Goal: Transaction & Acquisition: Purchase product/service

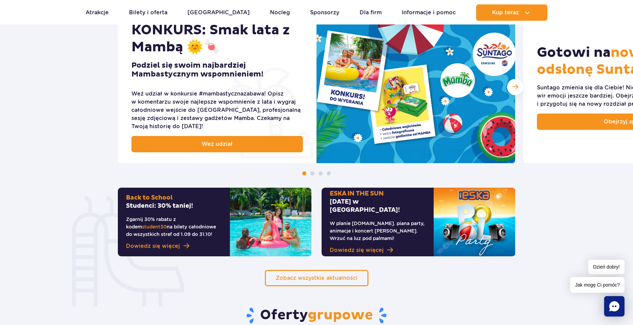
scroll to position [306, 0]
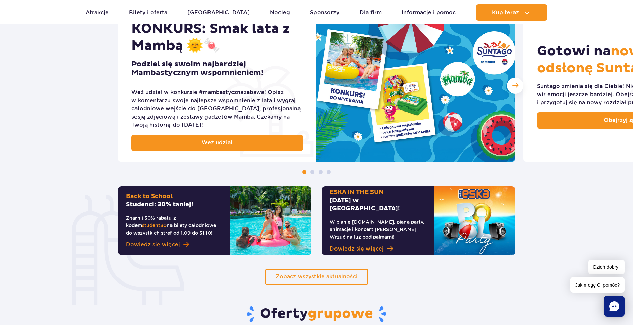
click at [174, 243] on span "Dowiedz się więcej" at bounding box center [153, 244] width 54 height 8
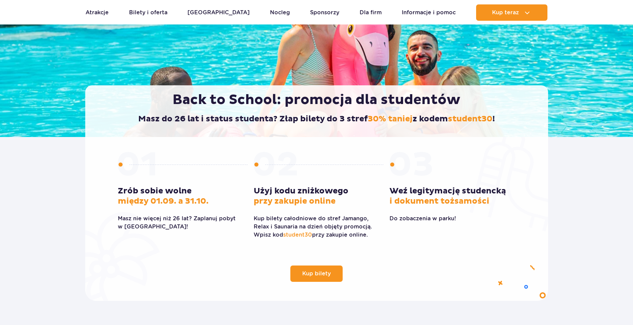
scroll to position [102, 0]
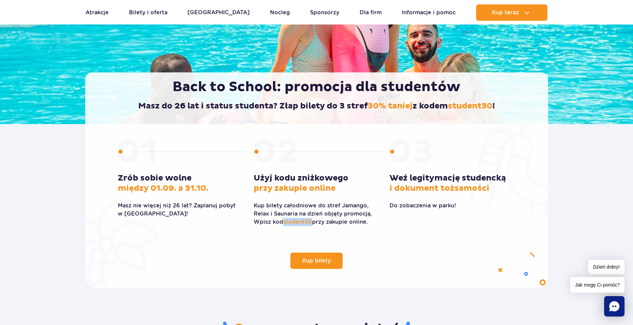
drag, startPoint x: 284, startPoint y: 222, endPoint x: 312, endPoint y: 225, distance: 27.6
click at [312, 225] on span "student30" at bounding box center [297, 221] width 29 height 6
copy span "student30"
click at [318, 260] on span "Kup bilety" at bounding box center [311, 260] width 29 height 5
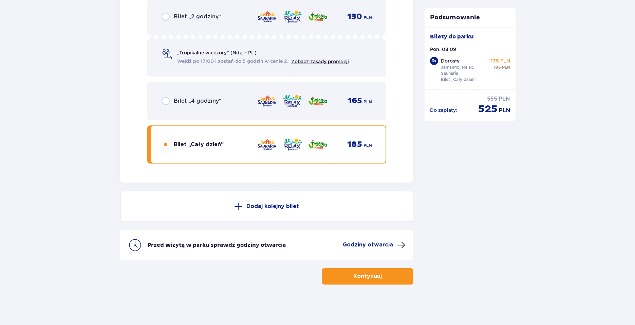
scroll to position [1768, 0]
click at [386, 274] on span "button" at bounding box center [383, 276] width 8 height 8
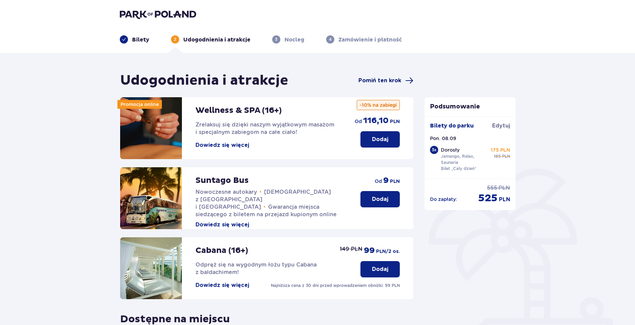
click at [368, 77] on span "Pomiń ten krok" at bounding box center [380, 80] width 43 height 7
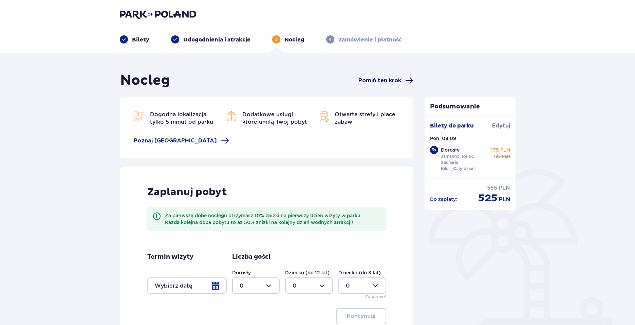
click at [368, 80] on span "Pomiń ten krok" at bounding box center [380, 80] width 43 height 7
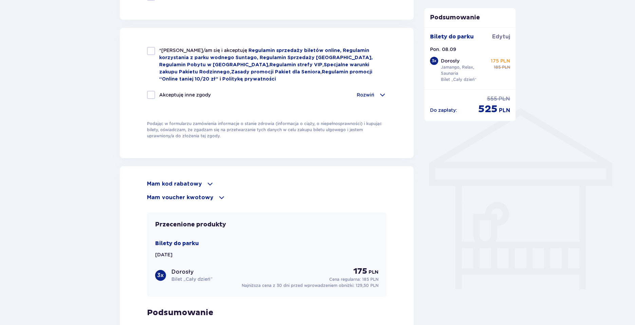
scroll to position [475, 0]
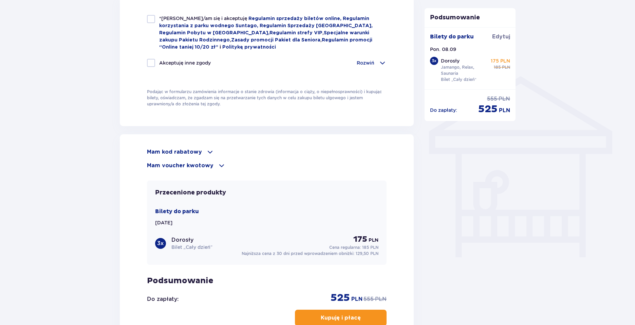
drag, startPoint x: 204, startPoint y: 151, endPoint x: 365, endPoint y: 147, distance: 161.0
click at [364, 148] on div "Mam kod rabatowy" at bounding box center [267, 152] width 240 height 8
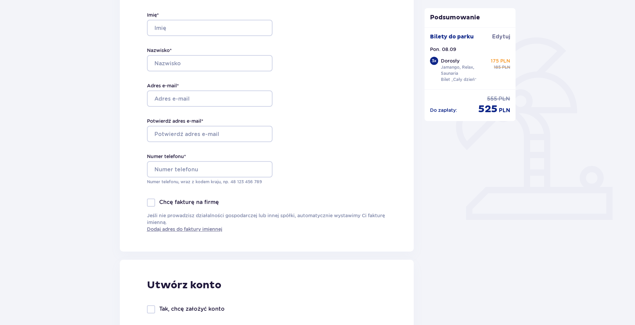
scroll to position [102, 0]
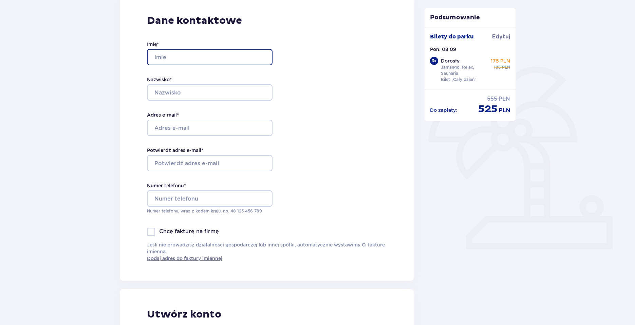
click at [167, 56] on input "Imię *" at bounding box center [210, 57] width 126 height 16
type input "Przemysław"
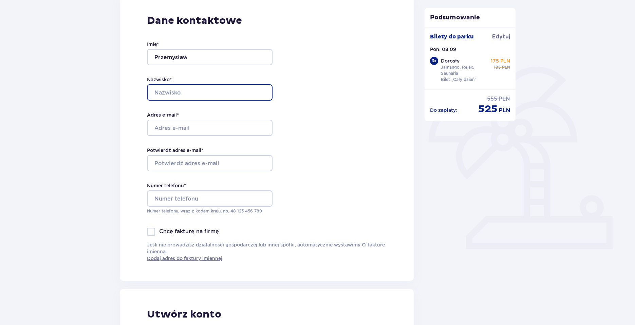
click at [180, 93] on input "Nazwisko *" at bounding box center [210, 92] width 126 height 16
type input "[PERSON_NAME]"
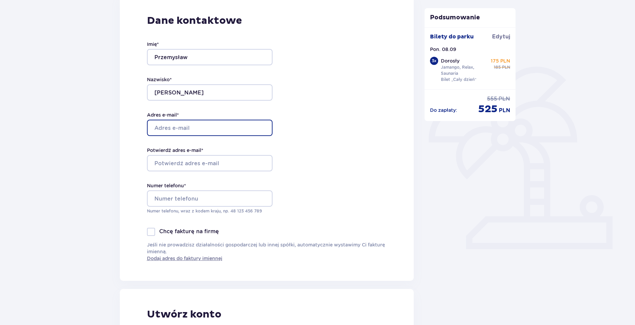
click at [178, 128] on input "Adres e-mail *" at bounding box center [210, 128] width 126 height 16
type input "[EMAIL_ADDRESS][DOMAIN_NAME]"
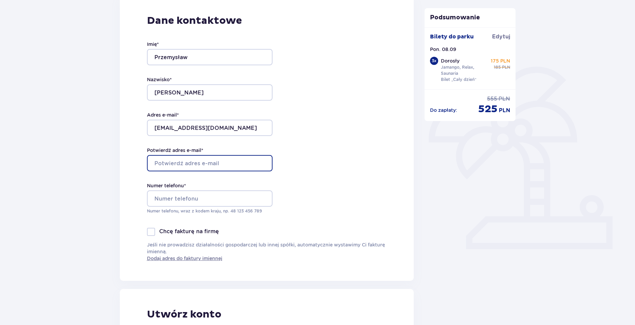
click at [185, 164] on input "Potwierdź adres e-mail *" at bounding box center [210, 163] width 126 height 16
type input "[EMAIL_ADDRESS][DOMAIN_NAME]"
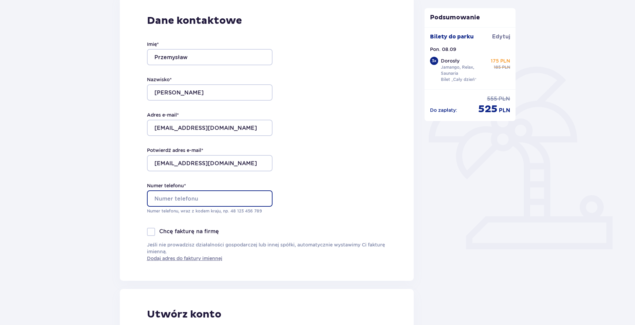
click at [174, 199] on input "Numer telefonu *" at bounding box center [210, 198] width 126 height 16
type input "660667631"
drag, startPoint x: 294, startPoint y: 217, endPoint x: 298, endPoint y: 219, distance: 4.7
click at [294, 217] on div "Dane kontaktowe Imię * Przemysław Nazwisko * Iwanicki Adres e-mail * piwanicki@…" at bounding box center [267, 137] width 294 height 285
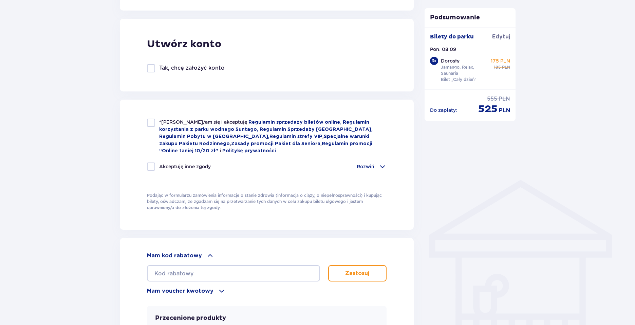
scroll to position [373, 0]
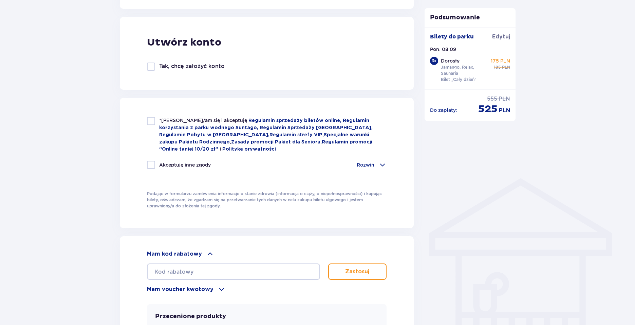
click at [151, 122] on div at bounding box center [151, 121] width 8 height 8
checkbox input "true"
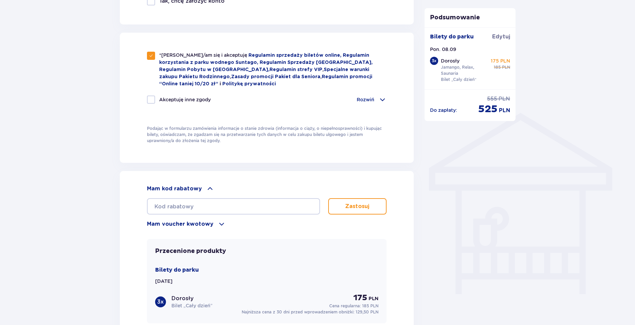
scroll to position [441, 0]
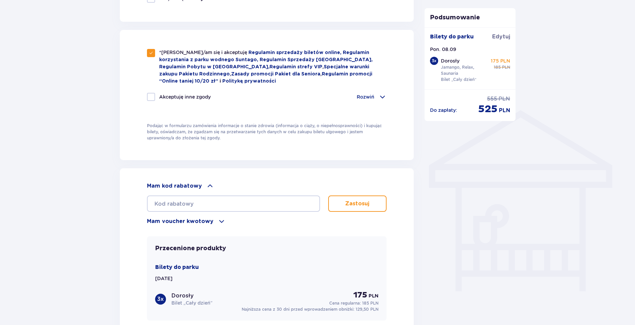
click at [381, 93] on span at bounding box center [383, 97] width 8 height 8
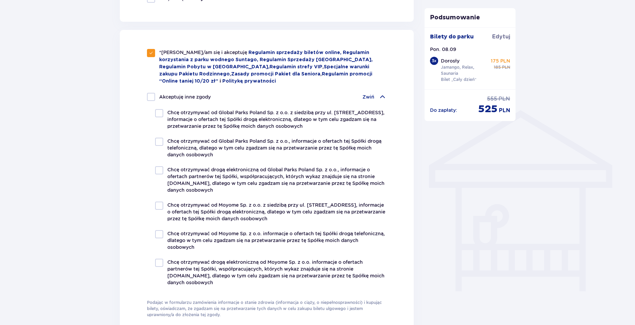
click at [381, 93] on span at bounding box center [383, 97] width 8 height 8
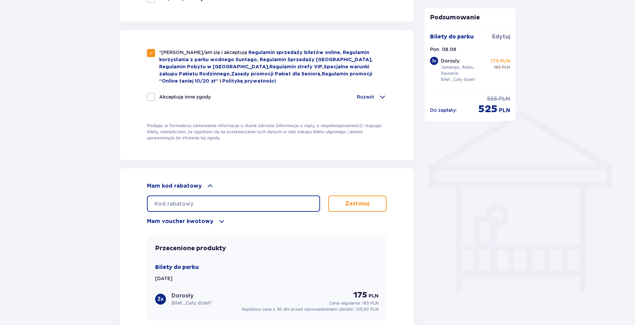
click at [201, 203] on input "text" at bounding box center [233, 203] width 173 height 16
paste input "student30"
type input "student30"
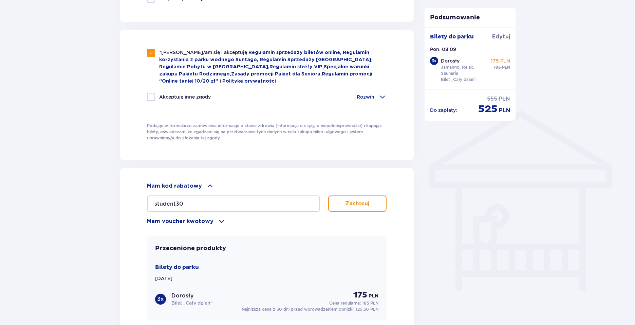
click at [347, 202] on p "Zastosuj" at bounding box center [357, 203] width 24 height 7
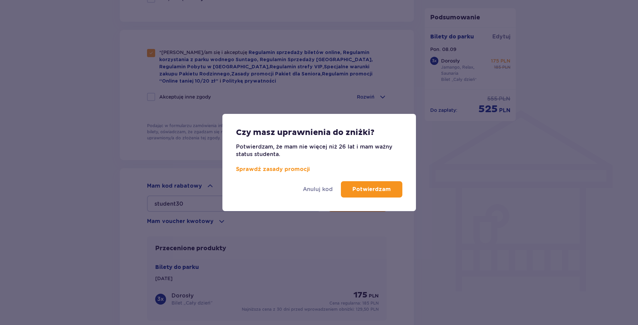
click at [370, 191] on p "Potwierdzam" at bounding box center [371, 188] width 38 height 7
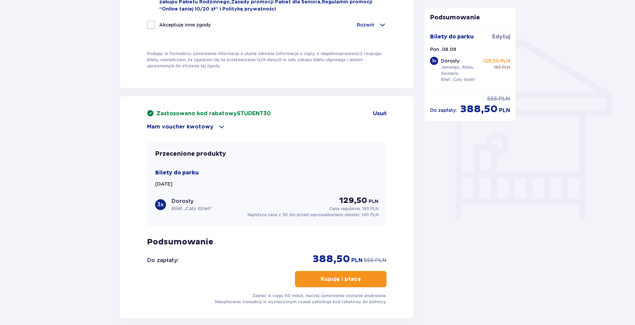
scroll to position [512, 0]
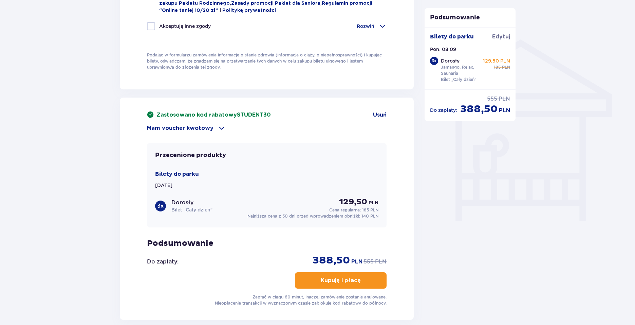
click at [199, 125] on p "Mam voucher kwotowy" at bounding box center [180, 127] width 67 height 7
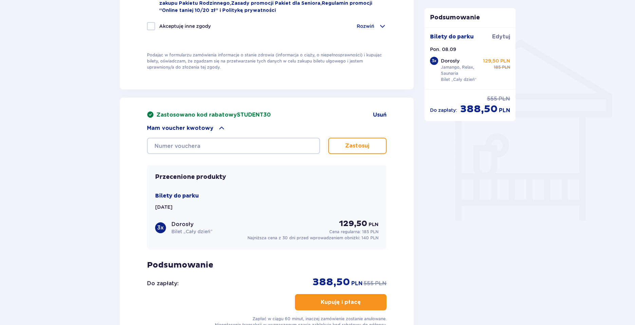
click at [204, 124] on p "Mam voucher kwotowy" at bounding box center [180, 127] width 67 height 7
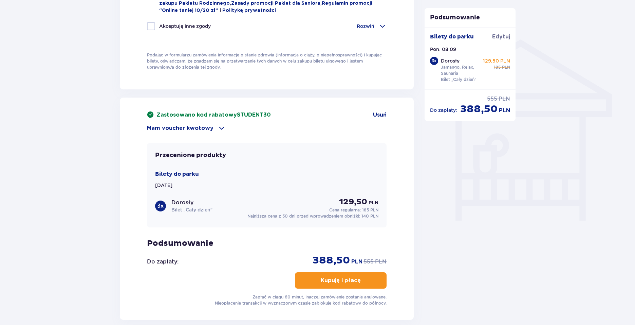
click at [204, 124] on p "Mam voucher kwotowy" at bounding box center [180, 127] width 67 height 7
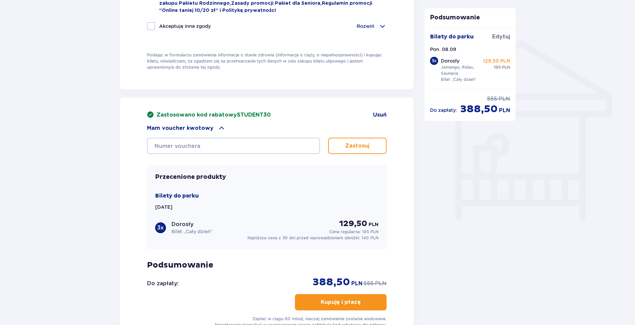
click at [204, 124] on p "Mam voucher kwotowy" at bounding box center [180, 127] width 67 height 7
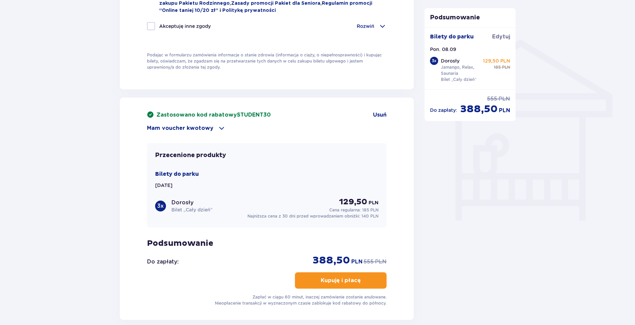
click at [204, 124] on p "Mam voucher kwotowy" at bounding box center [180, 127] width 67 height 7
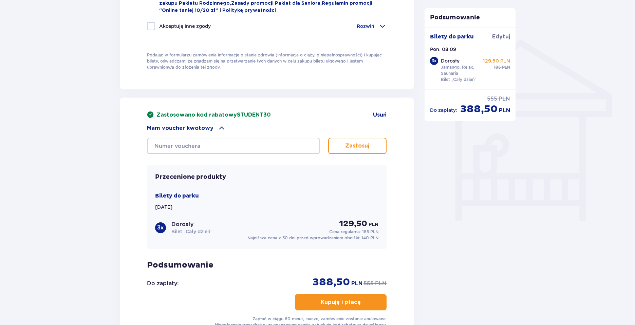
click at [204, 124] on p "Mam voucher kwotowy" at bounding box center [180, 127] width 67 height 7
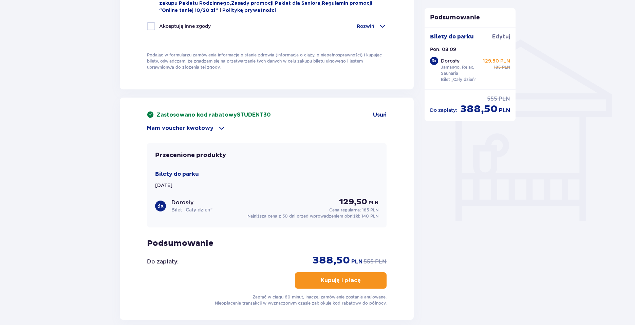
click at [204, 124] on p "Mam voucher kwotowy" at bounding box center [180, 127] width 67 height 7
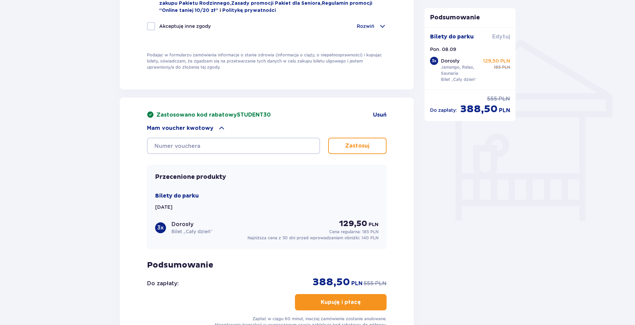
click at [496, 36] on span "Edytuj" at bounding box center [501, 36] width 18 height 7
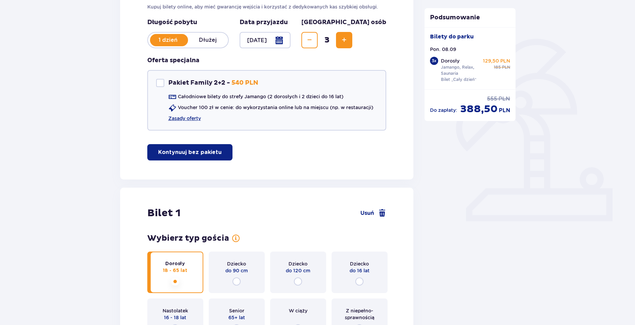
scroll to position [238, 0]
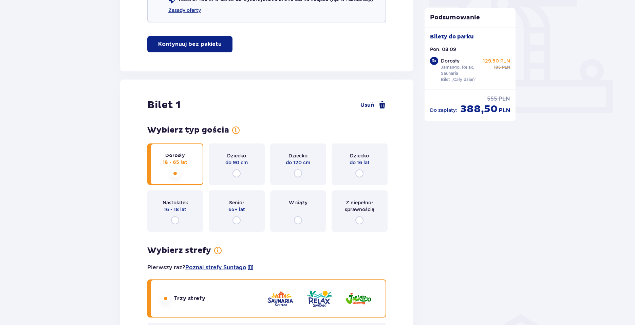
click at [378, 104] on span at bounding box center [382, 105] width 8 height 8
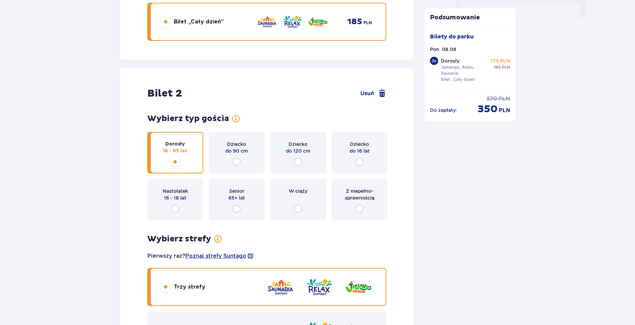
scroll to position [697, 0]
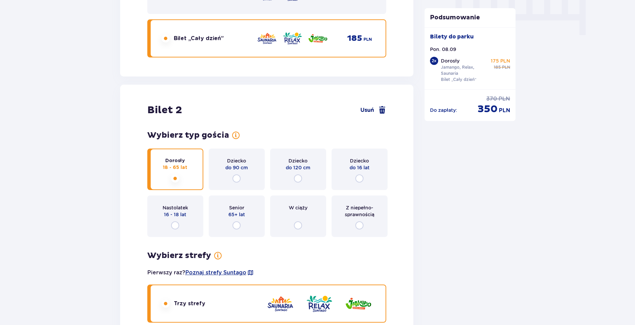
click at [372, 110] on span "Usuń" at bounding box center [368, 109] width 14 height 7
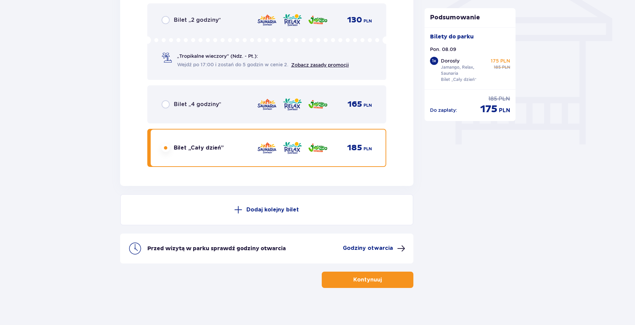
scroll to position [592, 0]
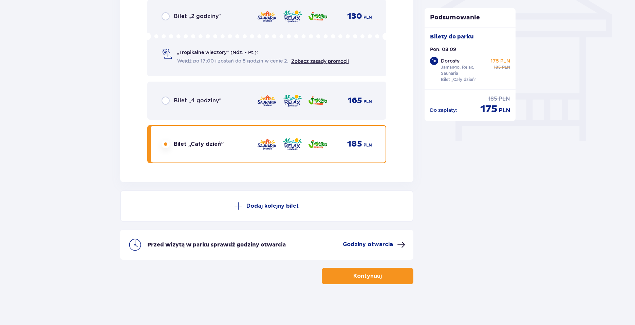
click at [379, 275] on span "button" at bounding box center [383, 276] width 8 height 8
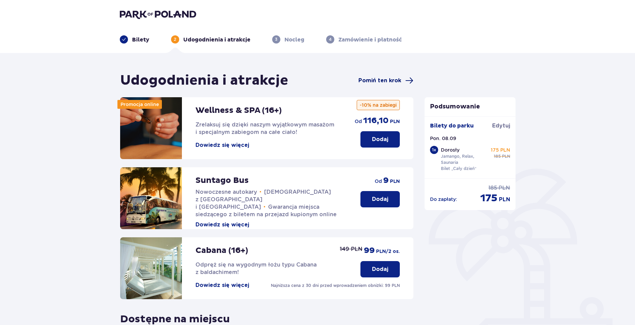
click at [382, 81] on span "Pomiń ten krok" at bounding box center [380, 80] width 43 height 7
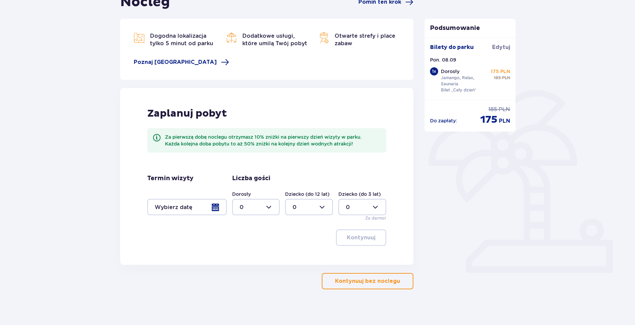
scroll to position [84, 0]
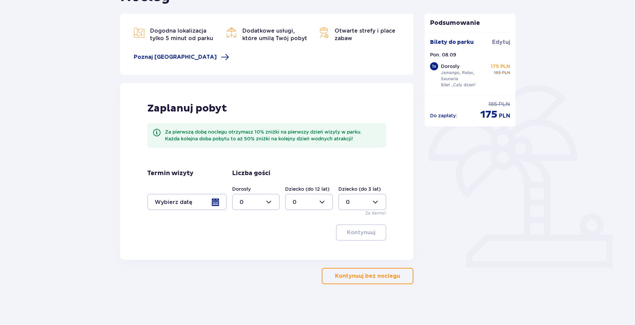
click at [367, 278] on p "Kontynuuj bez noclegu" at bounding box center [367, 275] width 65 height 7
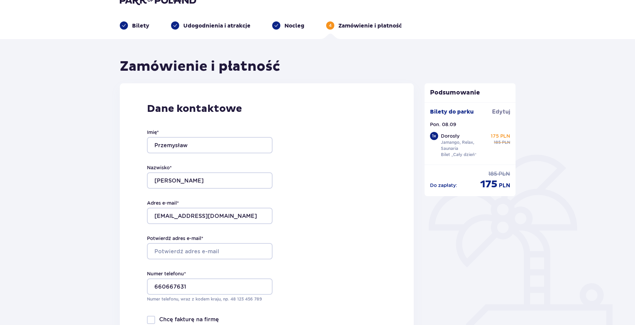
scroll to position [136, 0]
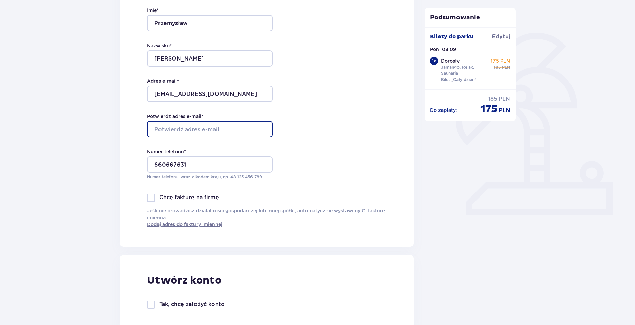
click at [212, 131] on input "Potwierdź adres e-mail *" at bounding box center [210, 129] width 126 height 16
type input "[EMAIL_ADDRESS][DOMAIN_NAME]"
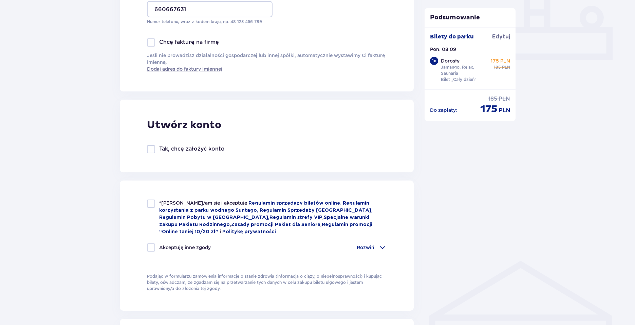
scroll to position [306, 0]
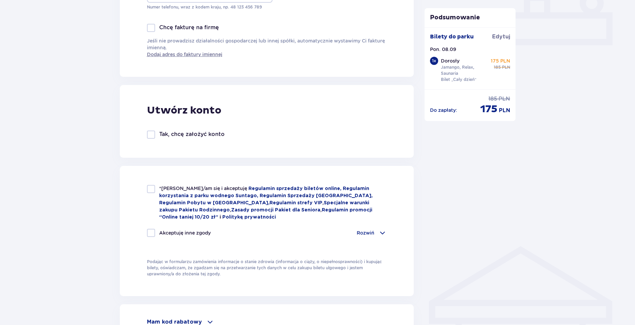
click at [150, 136] on div at bounding box center [151, 134] width 8 height 8
checkbox input "true"
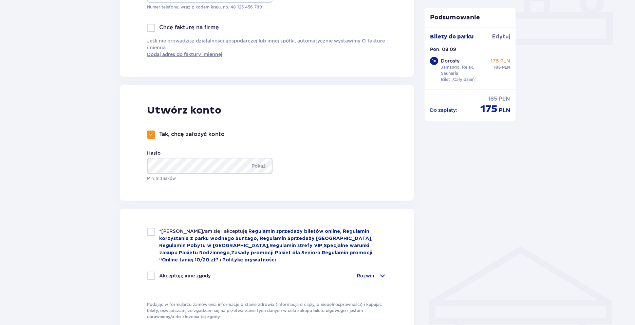
click at [152, 232] on div at bounding box center [151, 231] width 8 height 8
checkbox input "true"
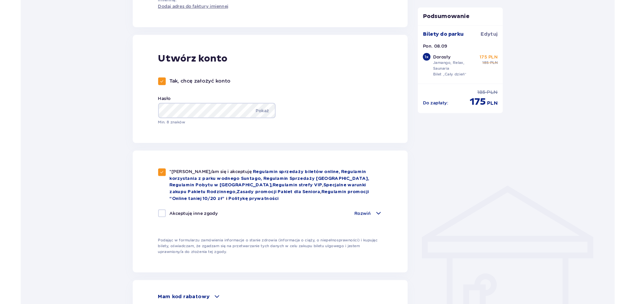
scroll to position [475, 0]
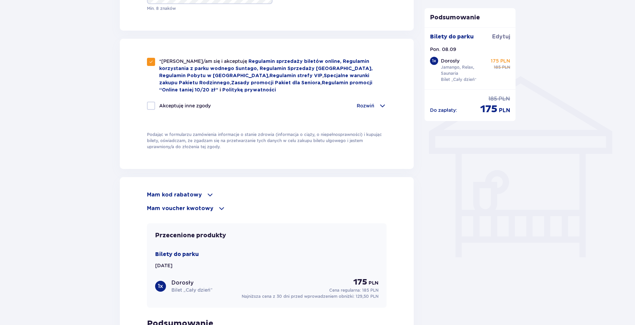
click at [195, 195] on p "Mam kod rabatowy" at bounding box center [174, 194] width 55 height 7
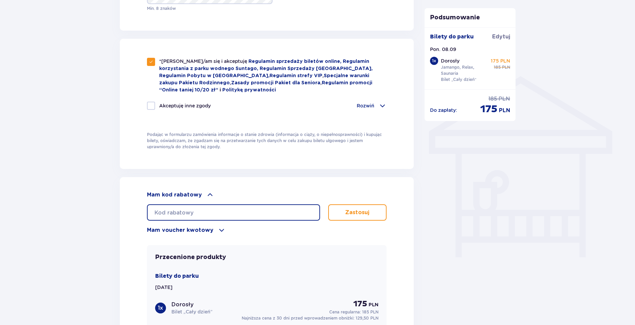
click at [186, 209] on input "text" at bounding box center [233, 212] width 173 height 16
type input "student30"
click at [343, 214] on button "Zastosuj" at bounding box center [357, 212] width 59 height 16
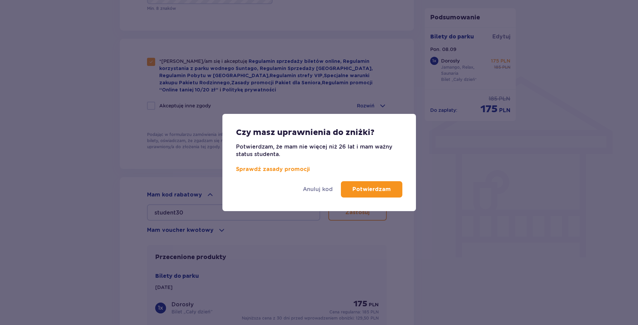
click at [363, 191] on p "Potwierdzam" at bounding box center [371, 188] width 38 height 7
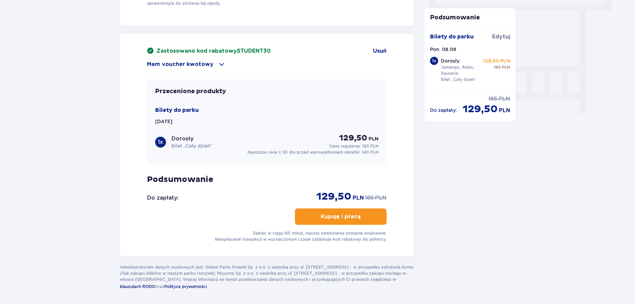
scroll to position [644, 0]
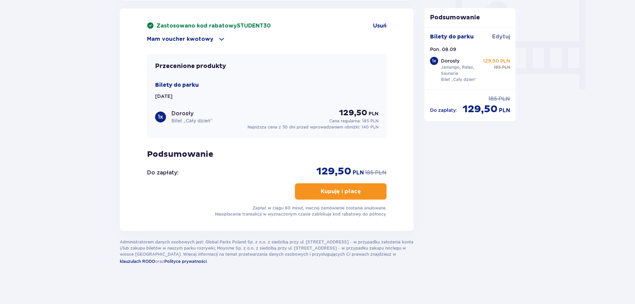
click at [337, 190] on p "Kupuję i płacę" at bounding box center [341, 190] width 40 height 7
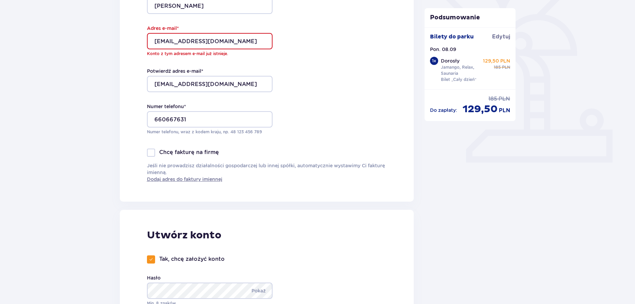
scroll to position [187, 0]
click at [225, 42] on input "[EMAIL_ADDRESS][DOMAIN_NAME]" at bounding box center [210, 42] width 126 height 16
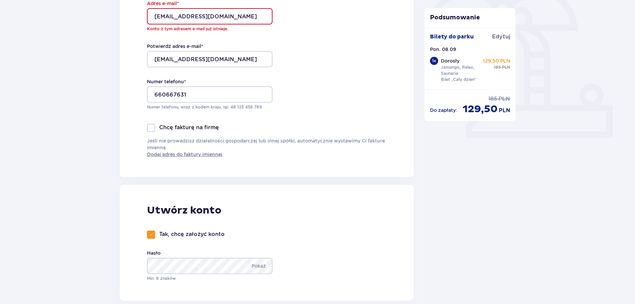
scroll to position [357, 0]
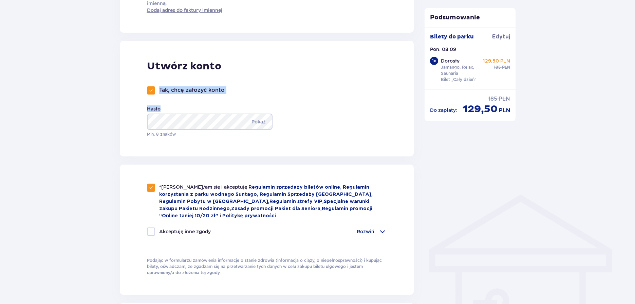
drag, startPoint x: 147, startPoint y: 94, endPoint x: 171, endPoint y: 112, distance: 29.8
click at [153, 110] on div "Tak, chcę założyć konto Hasło Pokaż Min. 8 znaków" at bounding box center [213, 111] width 132 height 51
click at [150, 90] on span at bounding box center [151, 90] width 4 height 4
checkbox input "false"
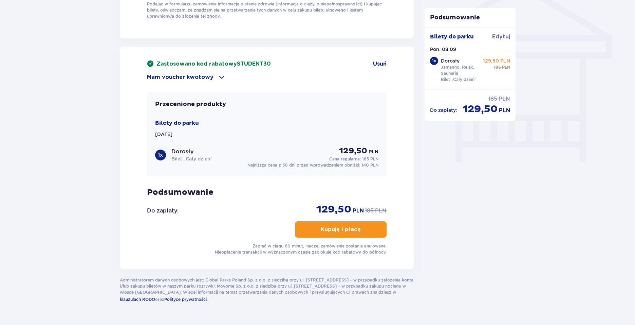
scroll to position [577, 0]
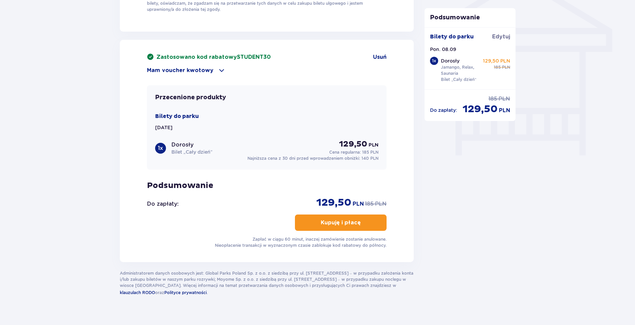
click at [333, 220] on p "Kupuję i płacę" at bounding box center [341, 222] width 40 height 7
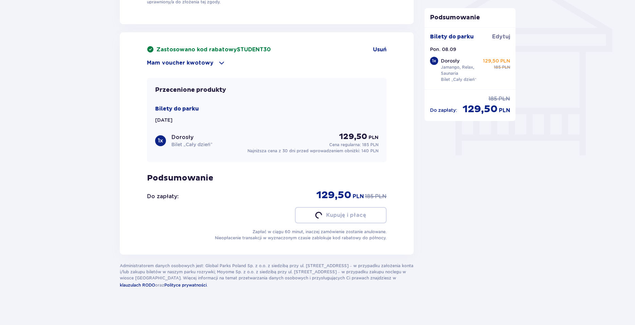
scroll to position [570, 0]
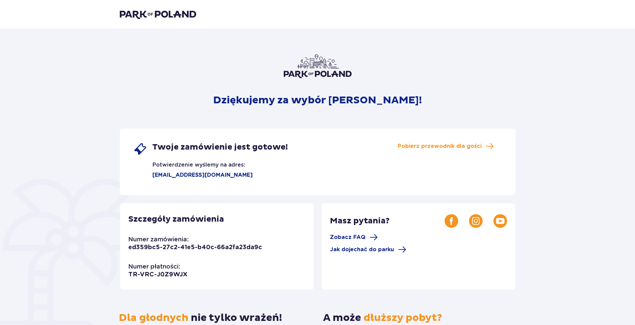
click at [169, 12] on img at bounding box center [158, 15] width 76 height 10
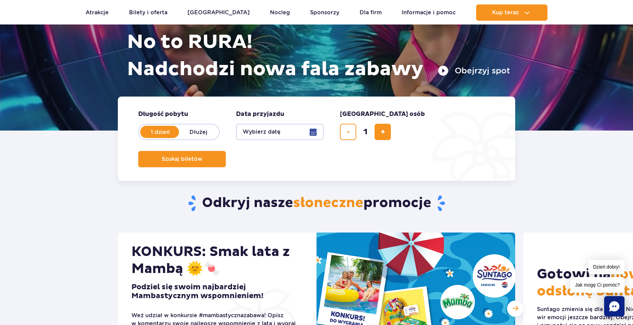
scroll to position [102, 0]
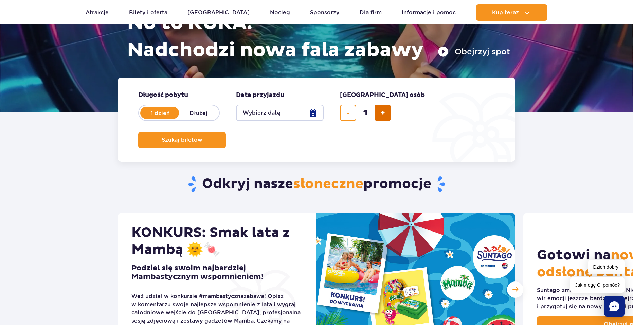
click at [383, 113] on span "dodaj bilet" at bounding box center [383, 113] width 4 height 0
type input "2"
click at [200, 137] on span "Szukaj biletów" at bounding box center [179, 140] width 41 height 6
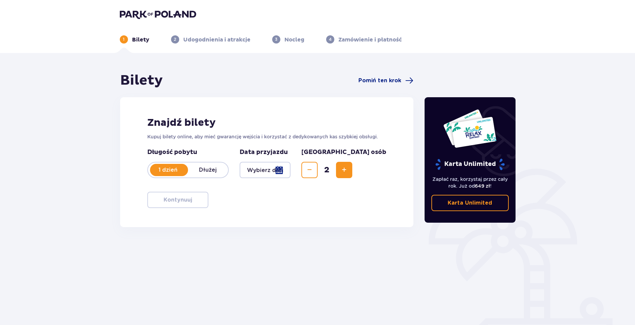
click at [273, 170] on div at bounding box center [265, 170] width 51 height 16
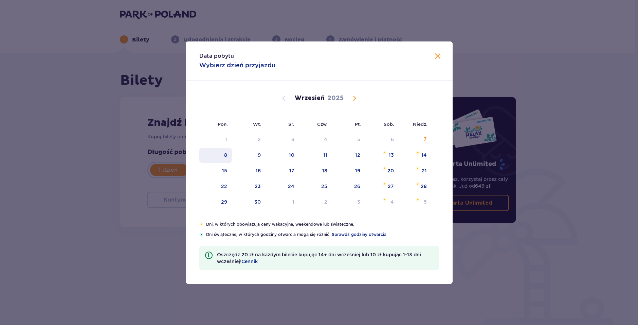
click at [231, 159] on div "8" at bounding box center [215, 155] width 33 height 15
type input "[DATE]"
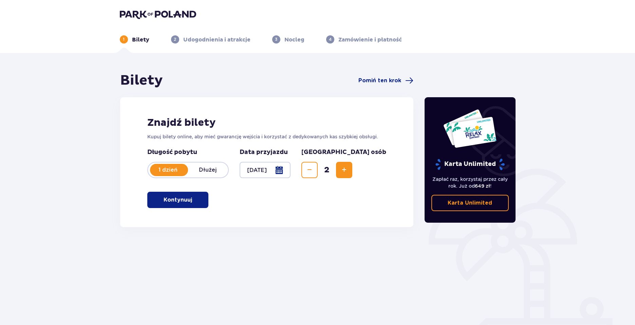
click at [191, 203] on span "button" at bounding box center [193, 200] width 8 height 8
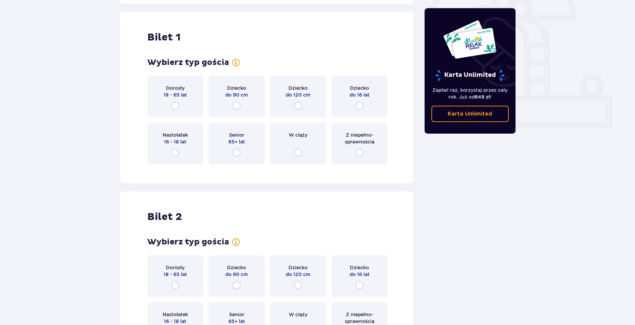
scroll to position [227, 0]
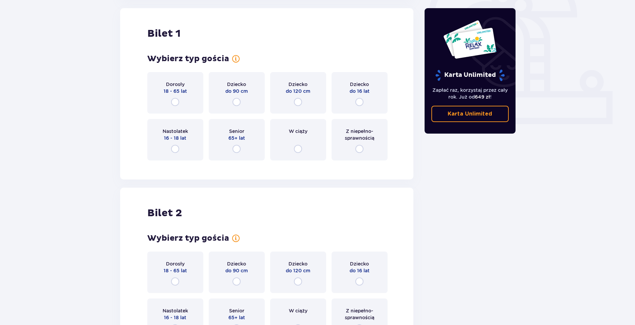
click at [175, 108] on div "Dorosły 18 - 65 lat" at bounding box center [175, 92] width 56 height 41
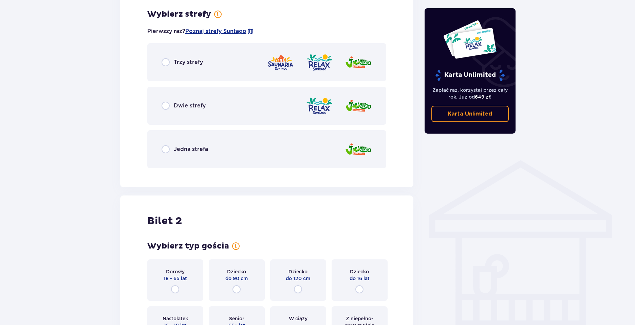
scroll to position [393, 0]
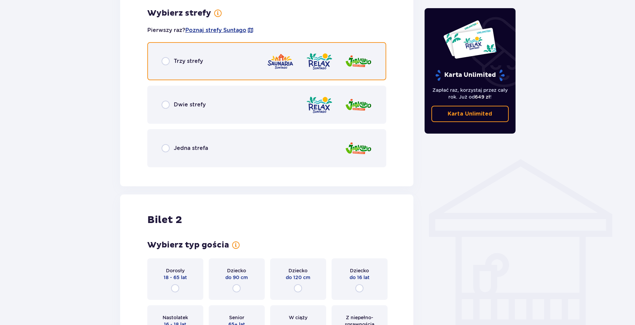
click at [166, 64] on input "radio" at bounding box center [166, 61] width 8 height 8
radio input "true"
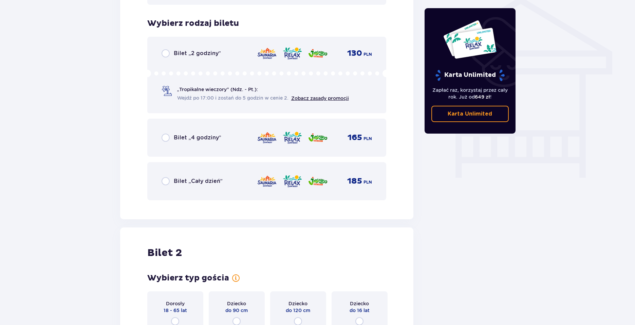
scroll to position [565, 0]
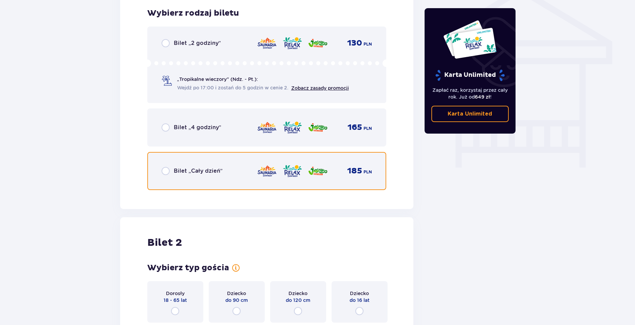
click at [167, 173] on input "radio" at bounding box center [166, 171] width 8 height 8
radio input "true"
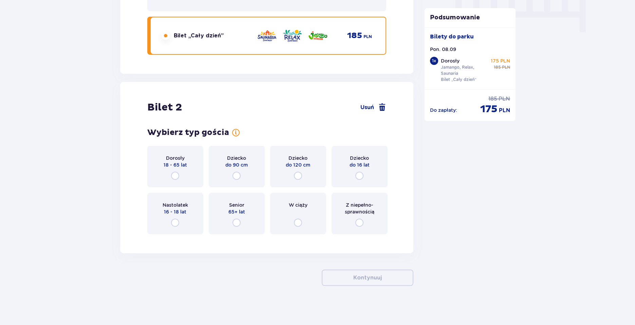
scroll to position [702, 0]
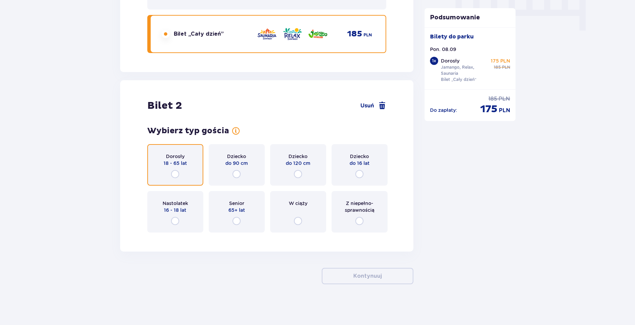
click at [176, 173] on input "radio" at bounding box center [175, 174] width 8 height 8
radio input "true"
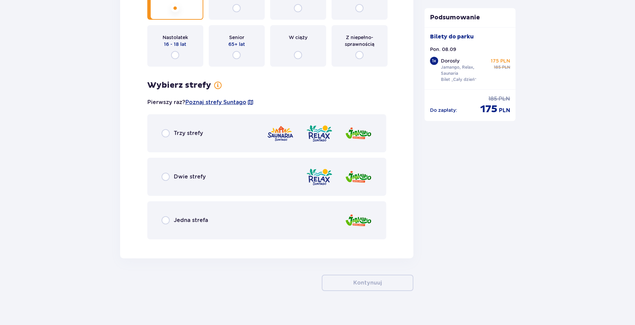
scroll to position [874, 0]
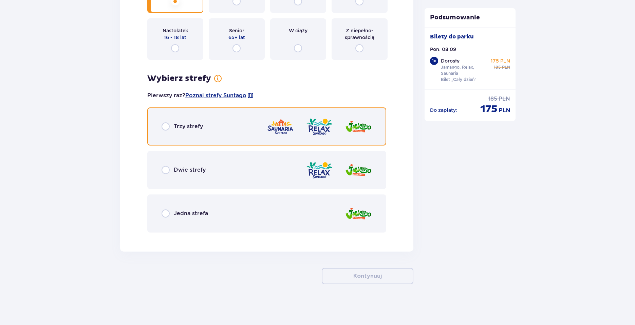
click at [165, 130] on input "radio" at bounding box center [166, 126] width 8 height 8
radio input "true"
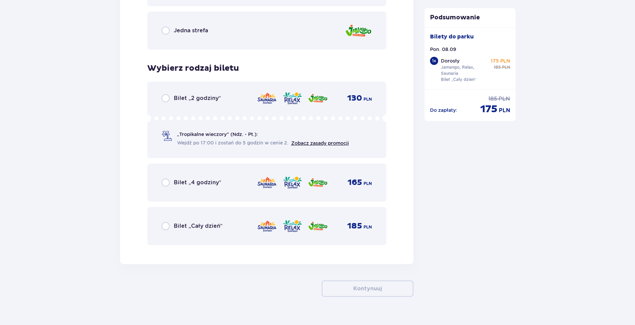
scroll to position [1070, 0]
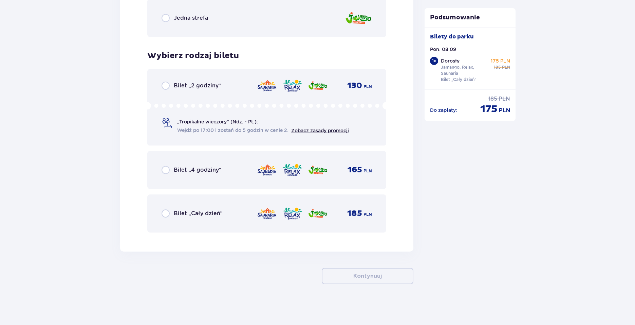
click at [161, 214] on div "Bilet „Cały dzień” 185 PLN" at bounding box center [266, 213] width 239 height 38
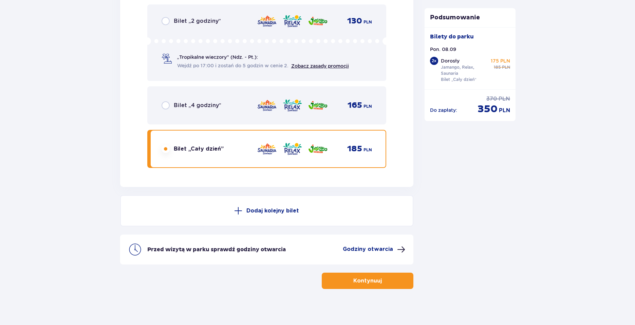
scroll to position [1139, 0]
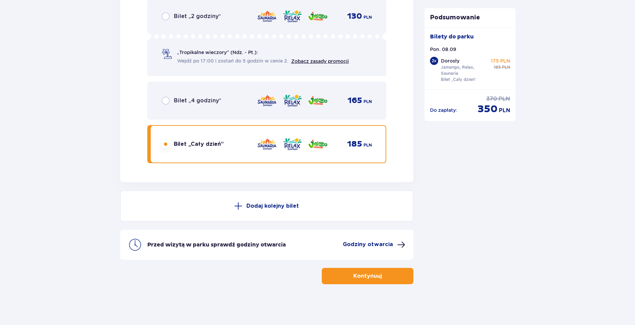
click at [368, 276] on p "Kontynuuj" at bounding box center [367, 275] width 29 height 7
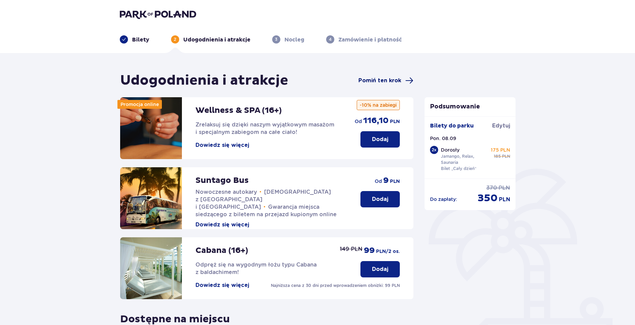
click at [392, 81] on span "Pomiń ten krok" at bounding box center [380, 80] width 43 height 7
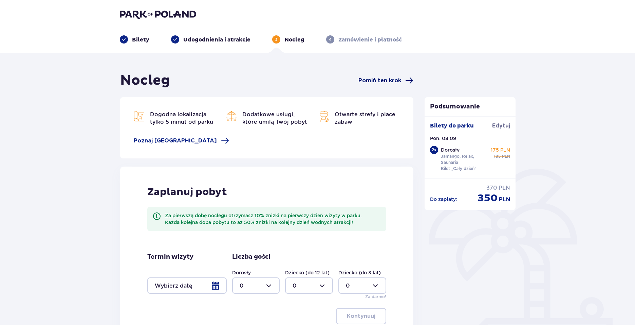
click at [380, 78] on span "Pomiń ten krok" at bounding box center [380, 80] width 43 height 7
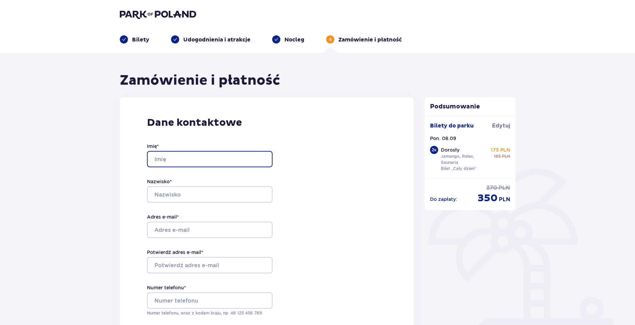
click at [221, 156] on input "Imię *" at bounding box center [210, 159] width 126 height 16
type input "Przemysław"
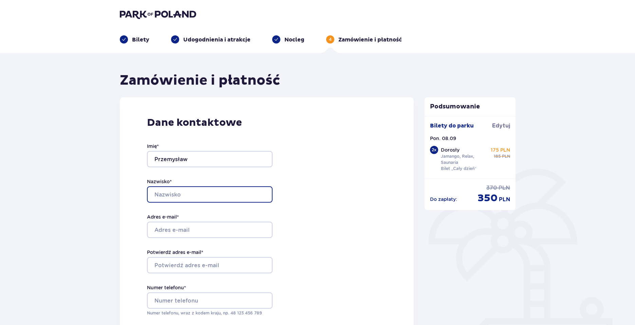
click at [188, 195] on input "Nazwisko *" at bounding box center [210, 194] width 126 height 16
type input "Iwanicki"
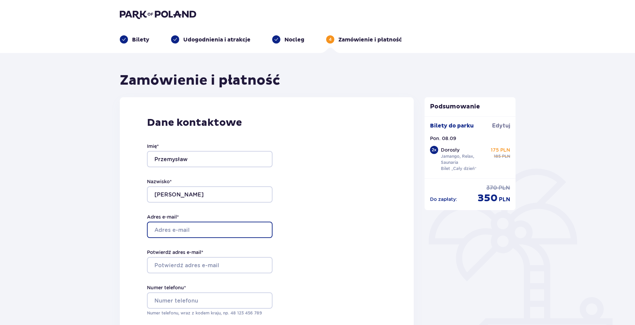
click at [176, 227] on input "Adres e-mail *" at bounding box center [210, 229] width 126 height 16
type input "[EMAIL_ADDRESS][DOMAIN_NAME]"
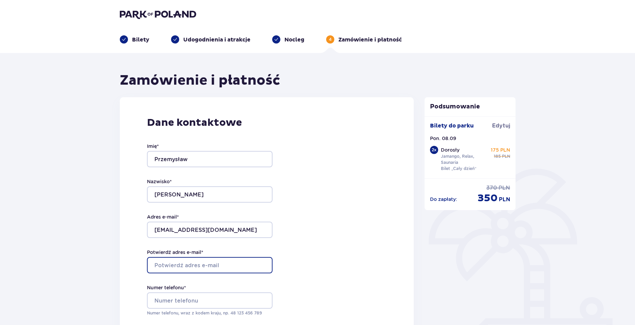
click at [183, 264] on input "Potwierdź adres e-mail *" at bounding box center [210, 265] width 126 height 16
type input "[EMAIL_ADDRESS][DOMAIN_NAME]"
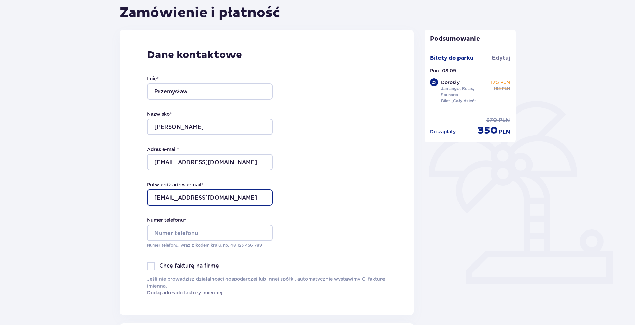
scroll to position [68, 0]
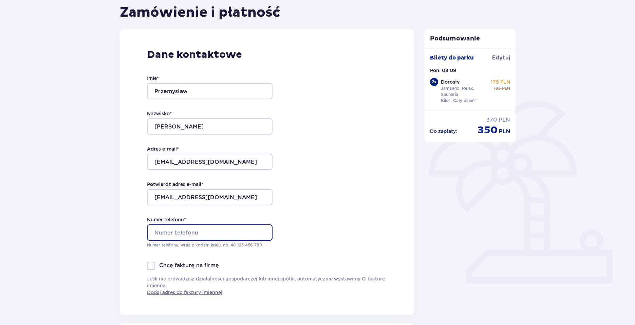
click at [178, 231] on input "Numer telefonu *" at bounding box center [210, 232] width 126 height 16
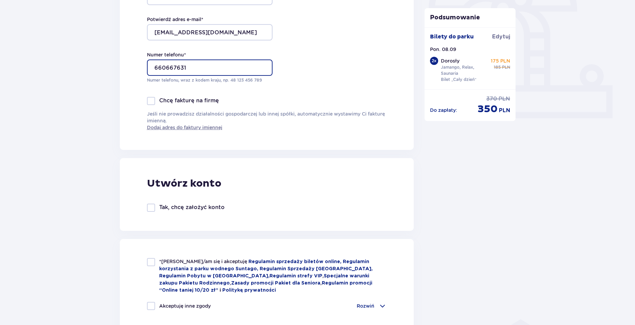
scroll to position [306, 0]
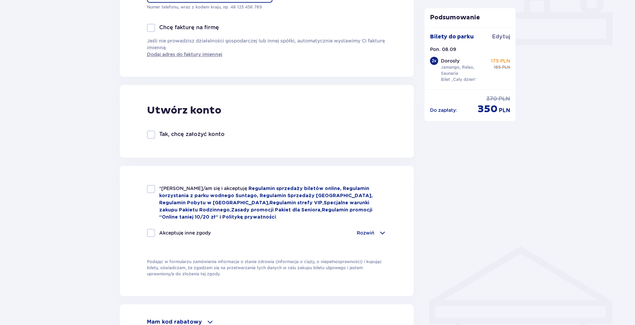
type input "660667631"
click at [152, 192] on div at bounding box center [151, 189] width 8 height 8
checkbox input "true"
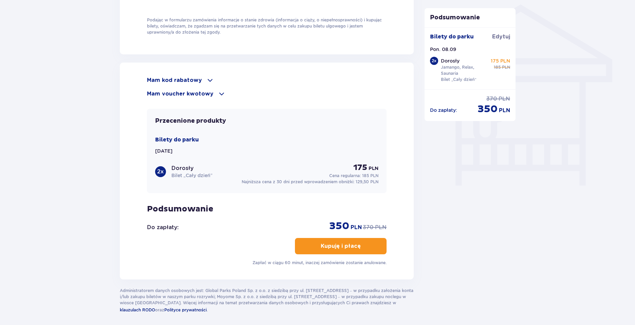
scroll to position [574, 0]
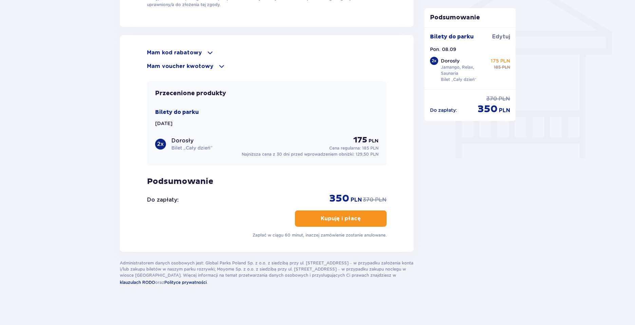
click at [358, 216] on span "button" at bounding box center [362, 218] width 8 height 8
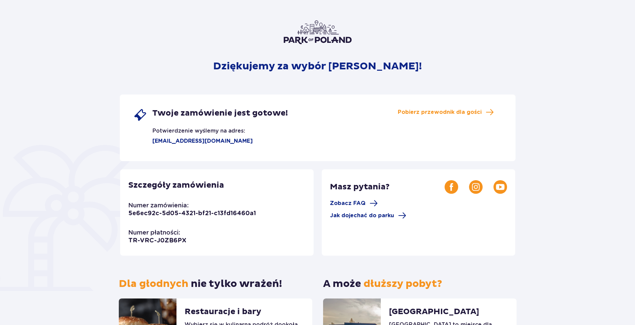
scroll to position [115, 0]
